Goal: Find specific page/section: Find specific page/section

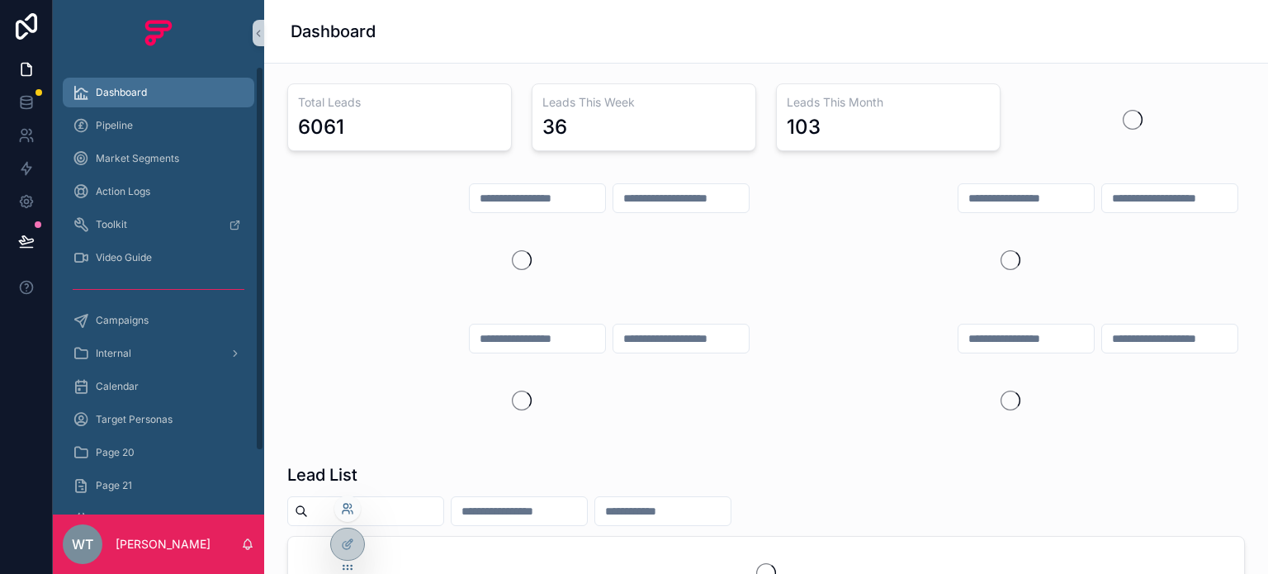
click at [349, 502] on icon at bounding box center [347, 508] width 13 height 13
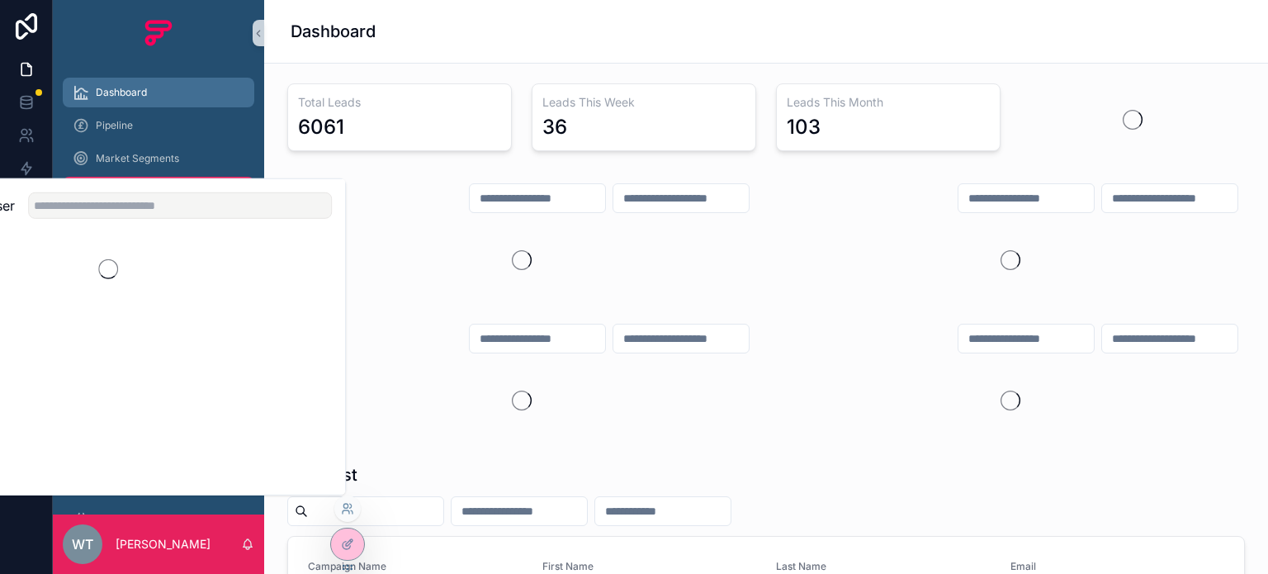
click at [110, 196] on span "Action Logs" at bounding box center [123, 191] width 54 height 13
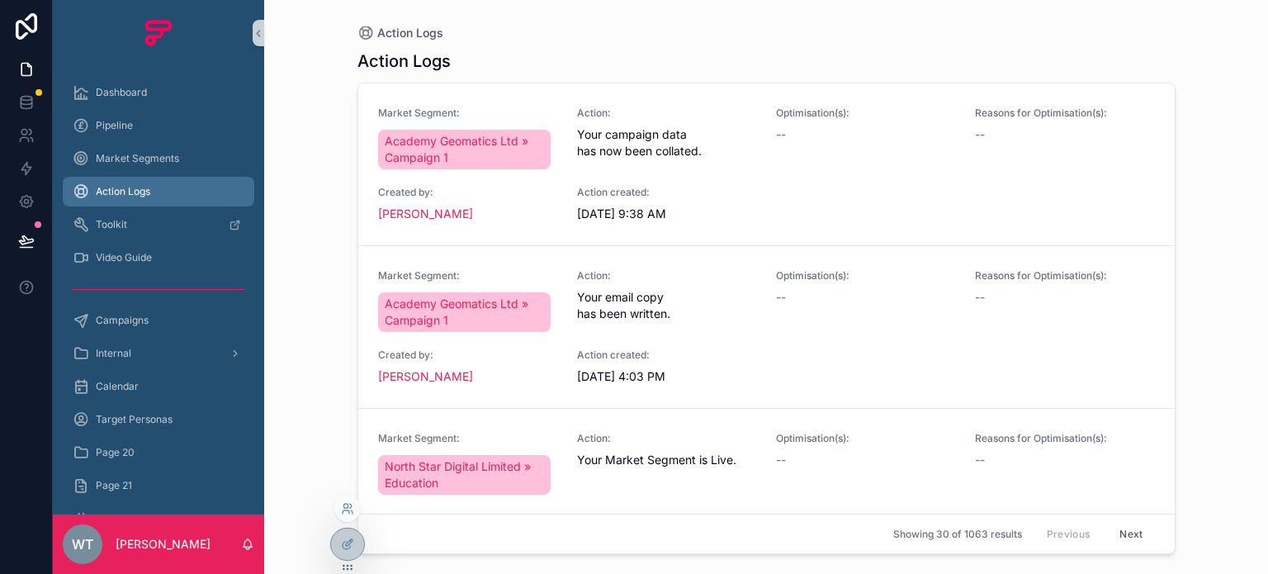
click at [349, 514] on div at bounding box center [347, 508] width 26 height 26
click at [348, 498] on div at bounding box center [347, 508] width 26 height 26
click at [347, 500] on div at bounding box center [347, 508] width 26 height 26
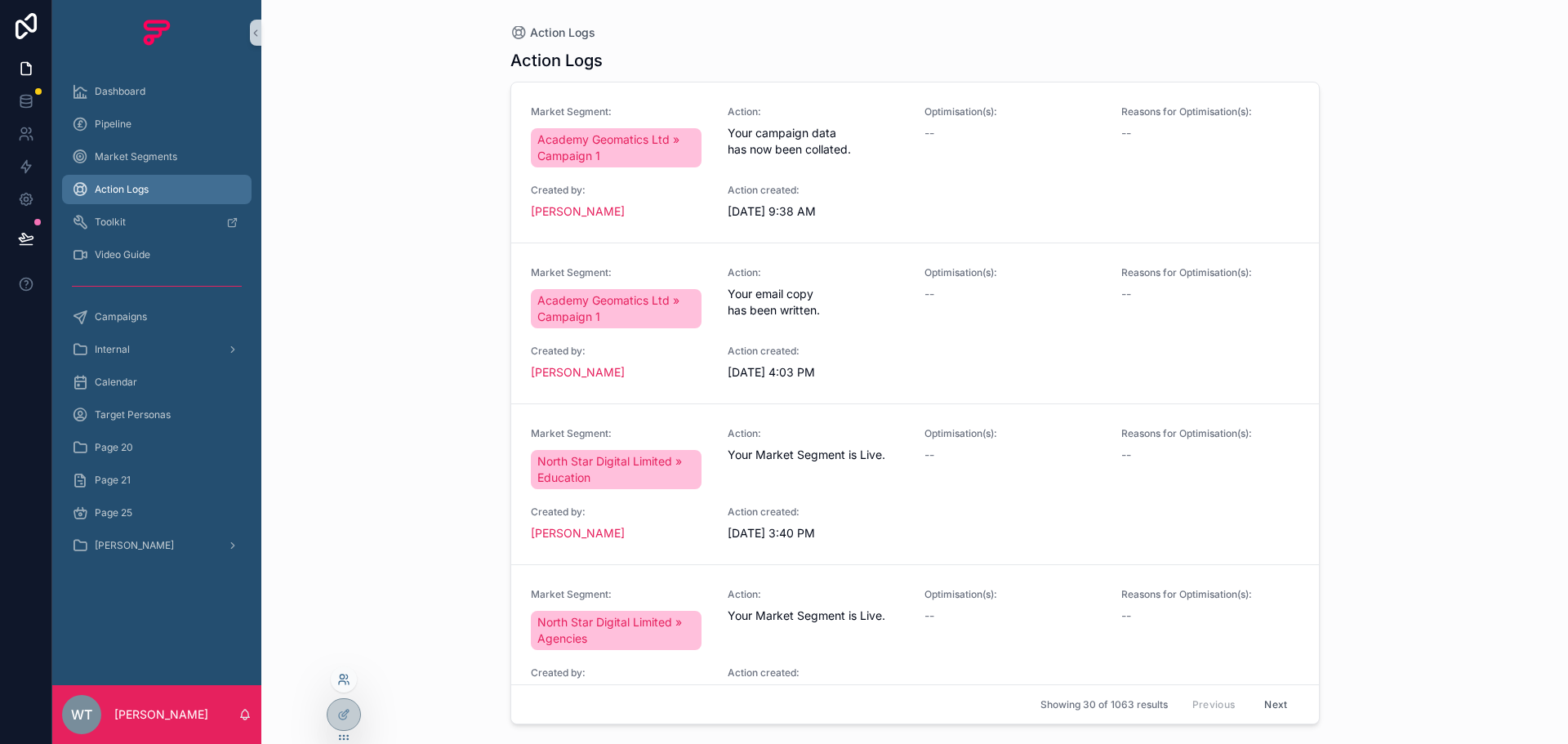
click at [343, 567] on icon at bounding box center [343, 679] width 13 height 13
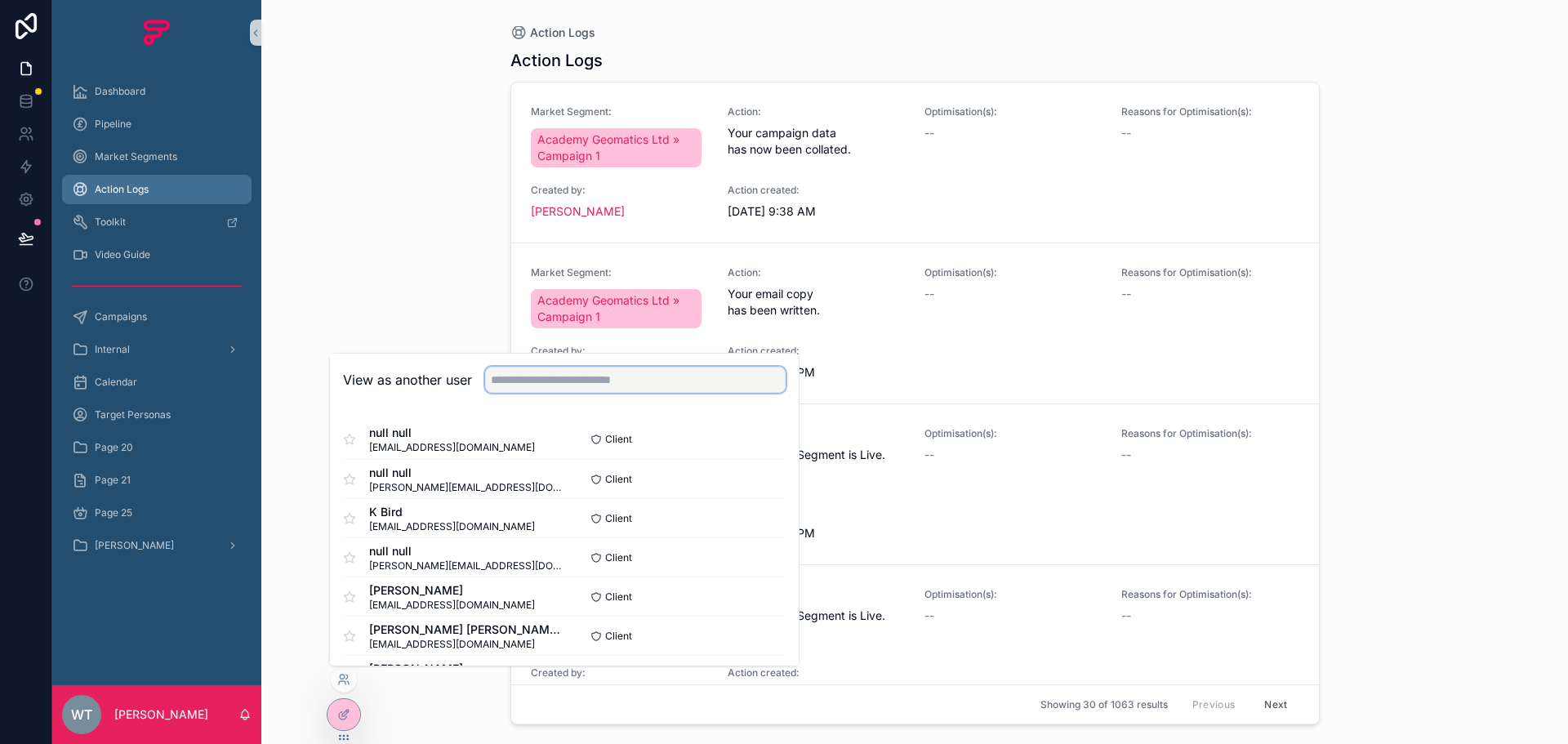
click at [609, 379] on input "text" at bounding box center [635, 380] width 301 height 26
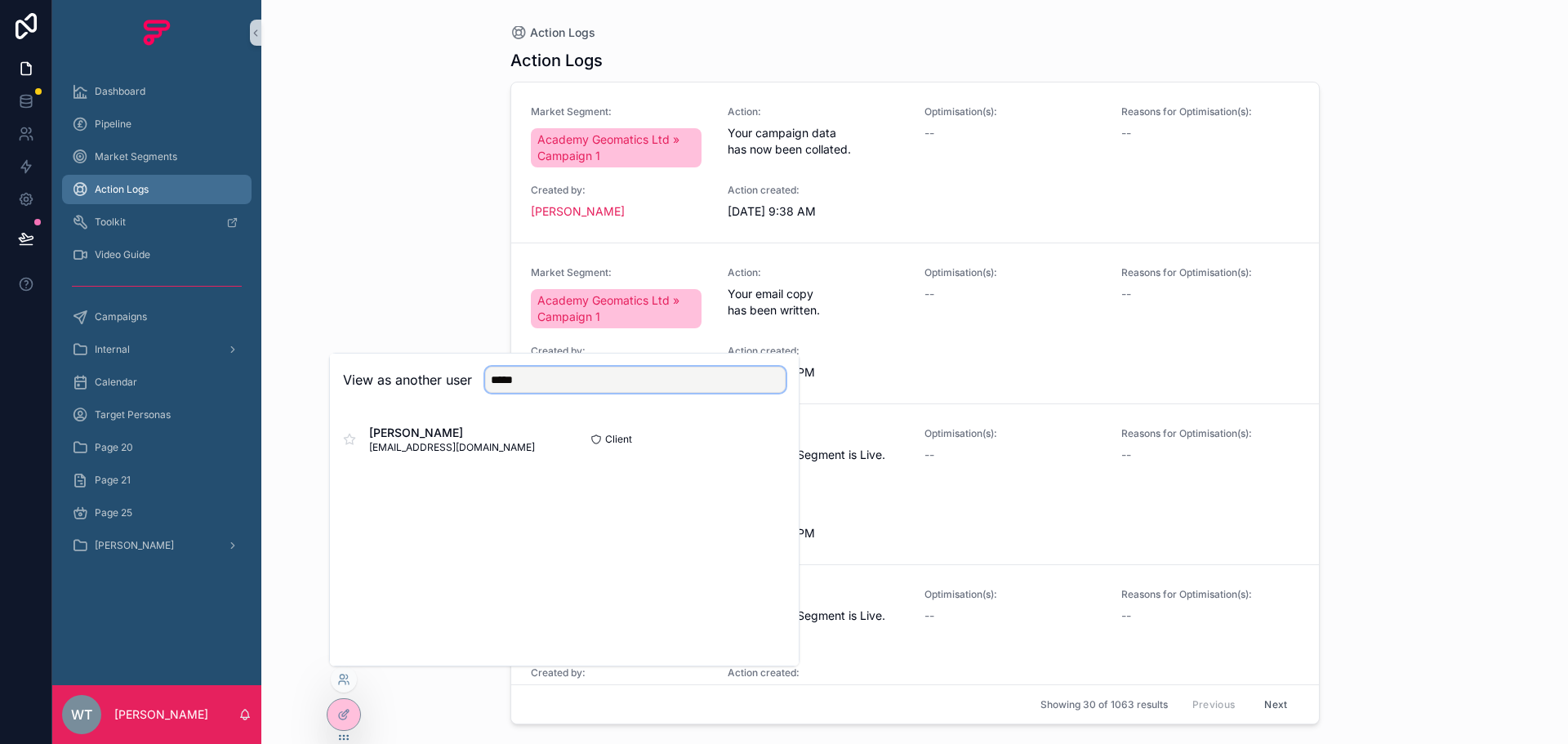
click at [530, 377] on input "*****" at bounding box center [635, 380] width 301 height 26
type input "******"
click at [758, 447] on button "Select" at bounding box center [764, 439] width 43 height 24
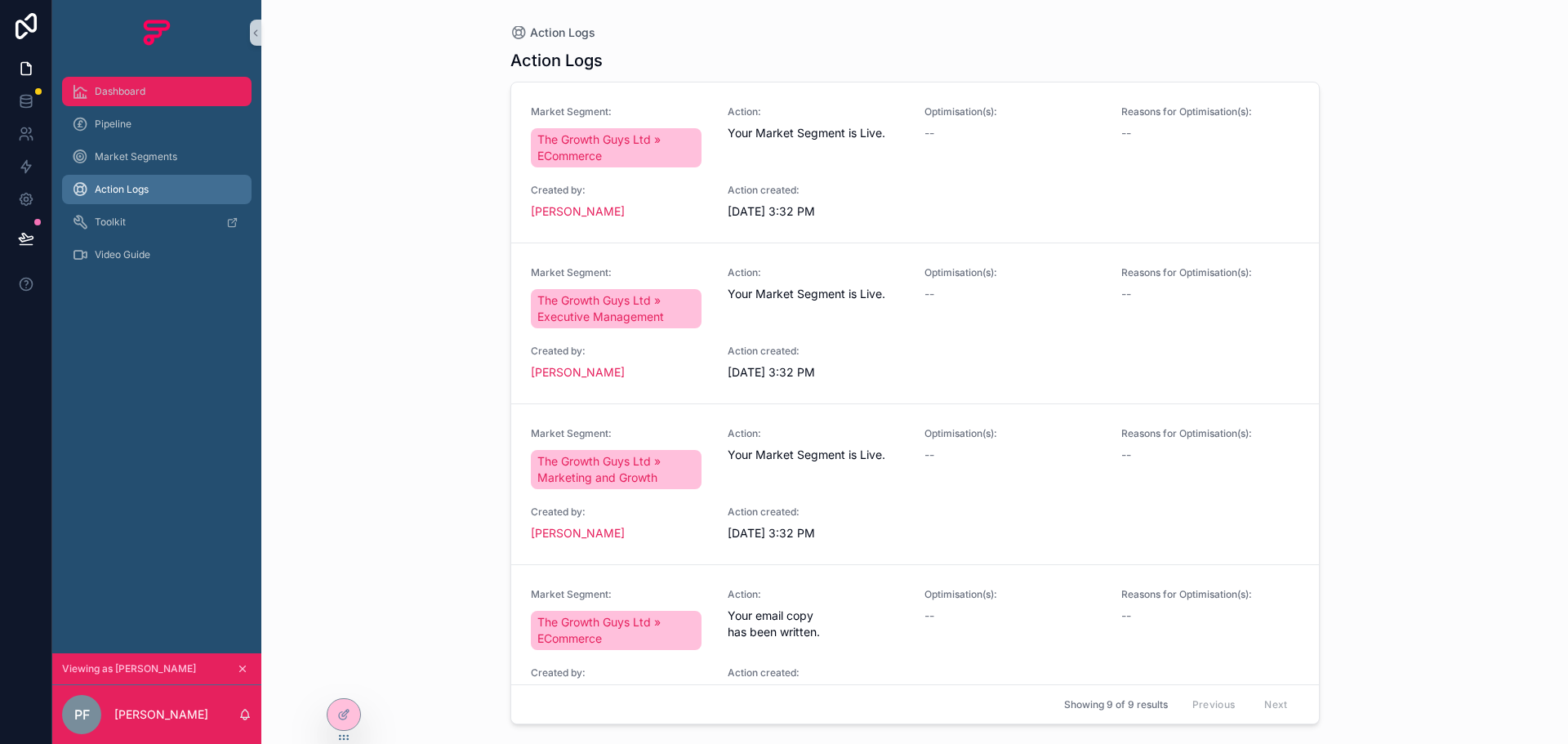
click at [117, 95] on span "Dashboard" at bounding box center [120, 91] width 50 height 13
click at [166, 82] on div "Dashboard" at bounding box center [157, 91] width 170 height 26
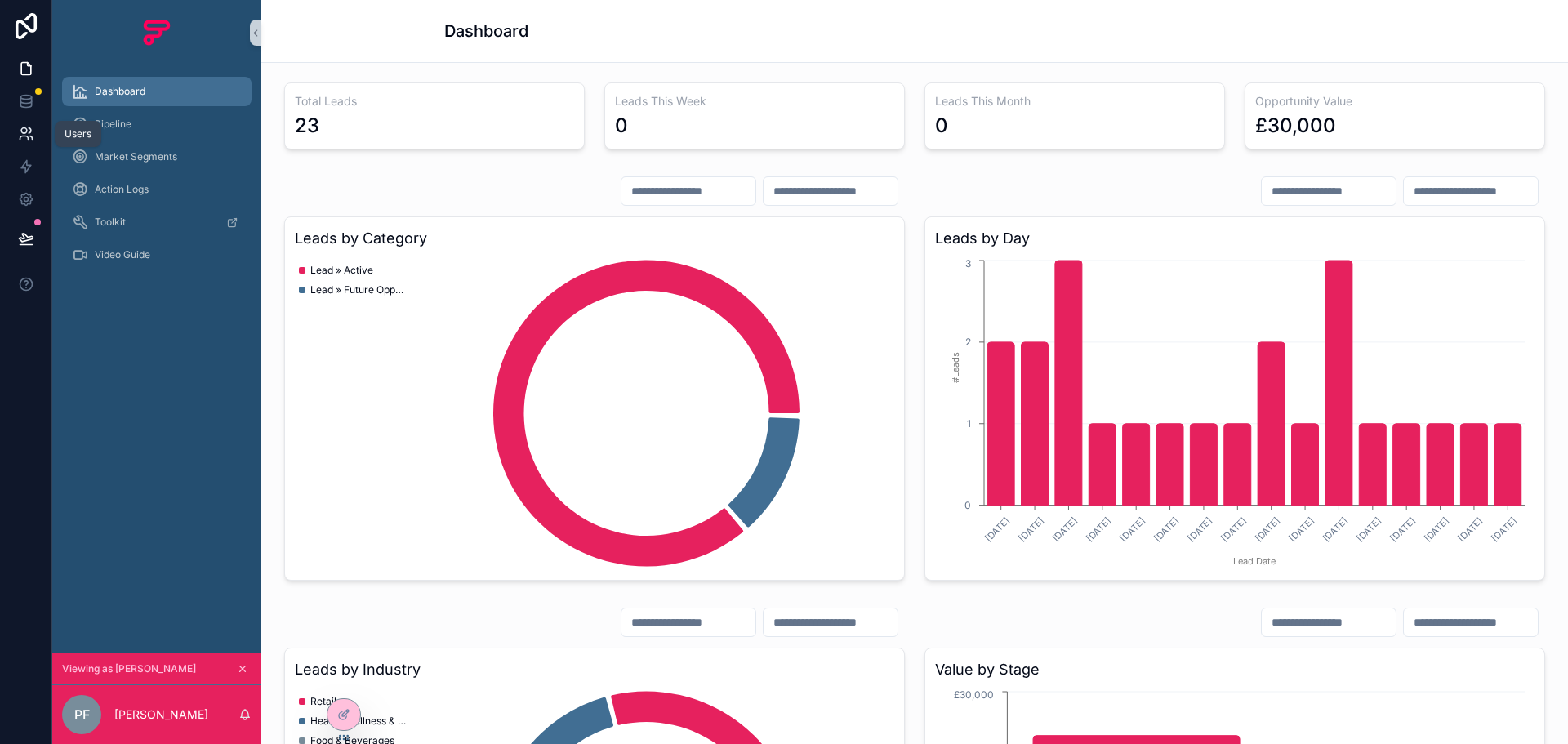
click at [23, 120] on link at bounding box center [26, 134] width 51 height 33
